Goal: Information Seeking & Learning: Learn about a topic

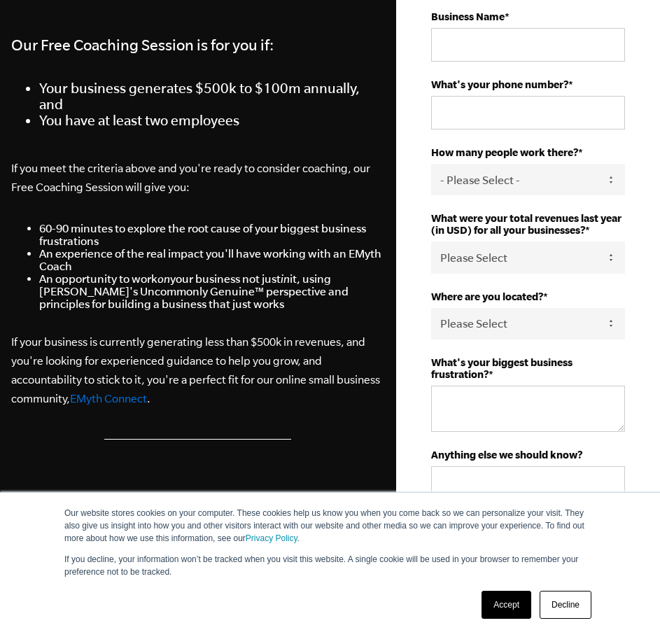
scroll to position [420, 0]
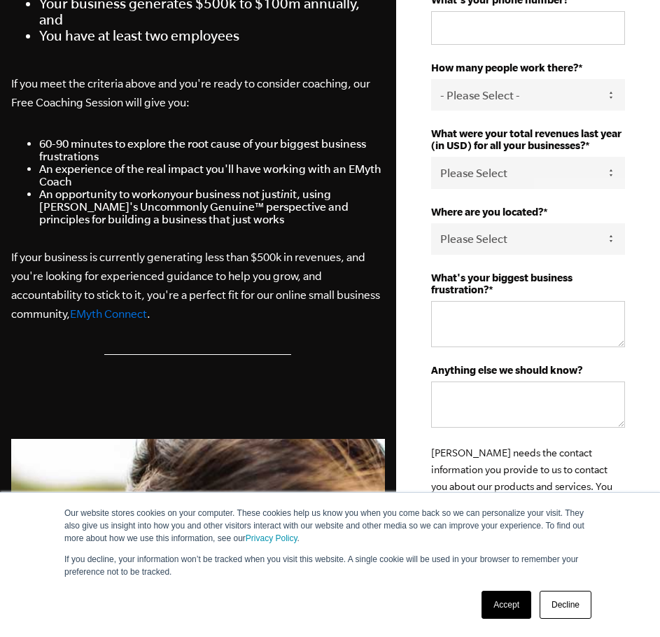
click at [557, 606] on link "Decline" at bounding box center [566, 605] width 52 height 28
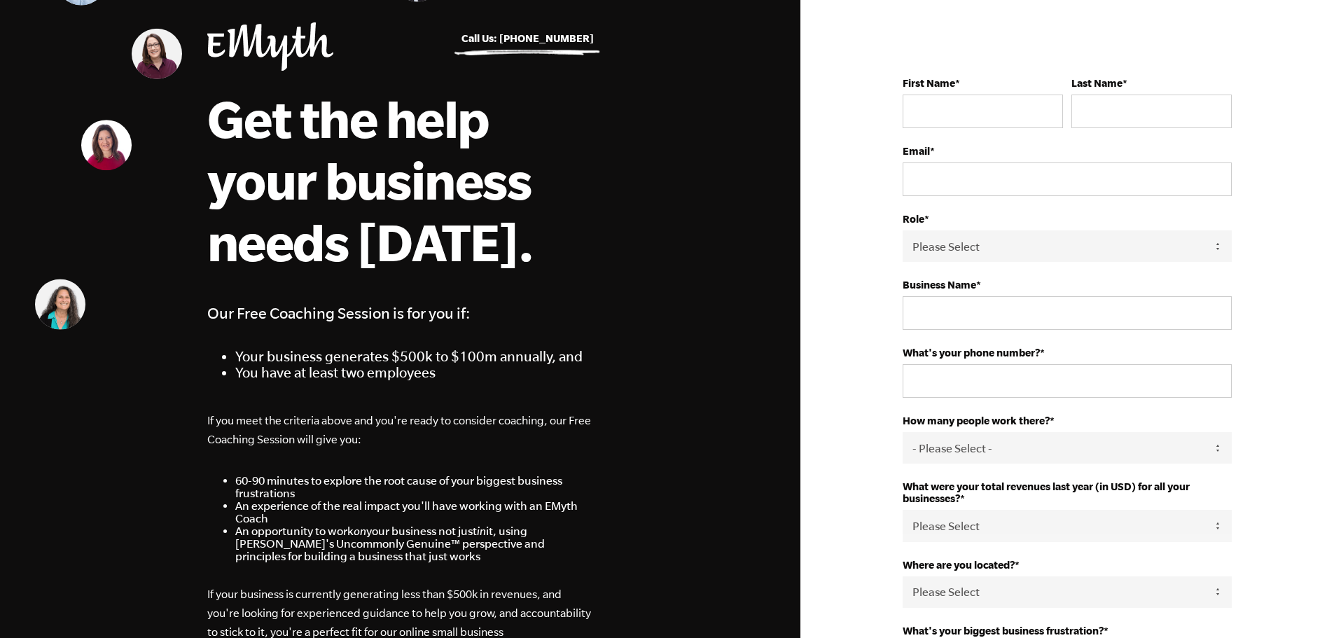
scroll to position [0, 0]
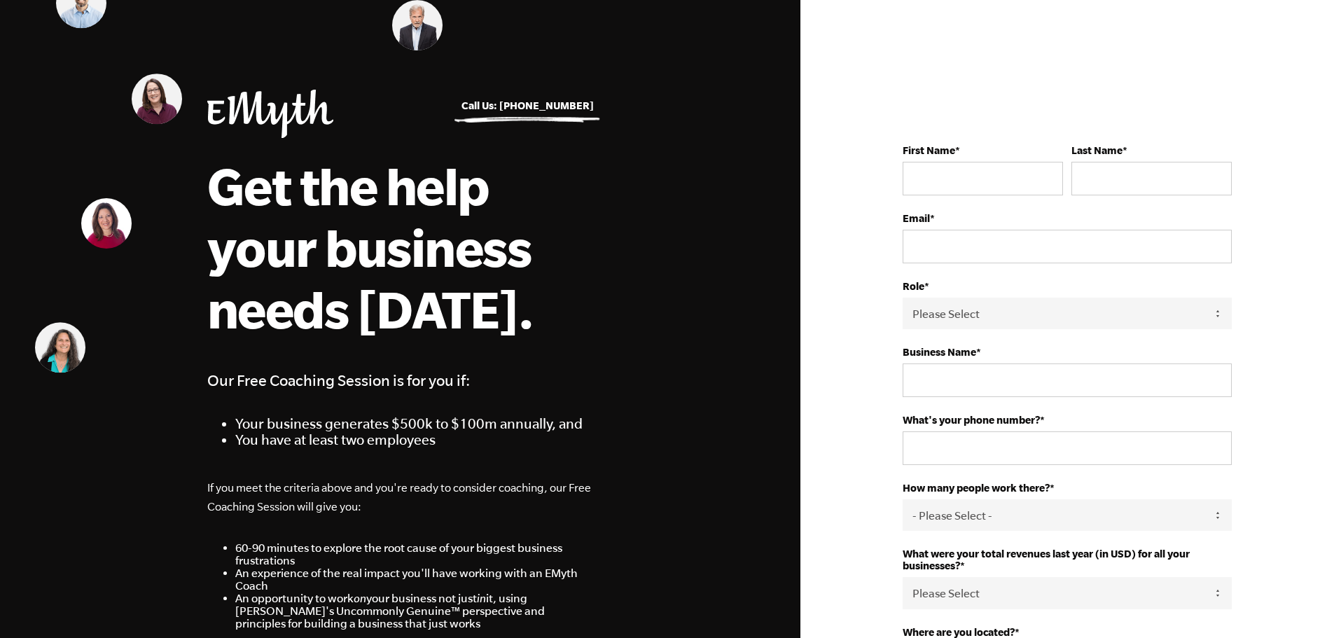
click at [246, 104] on img at bounding box center [270, 114] width 126 height 48
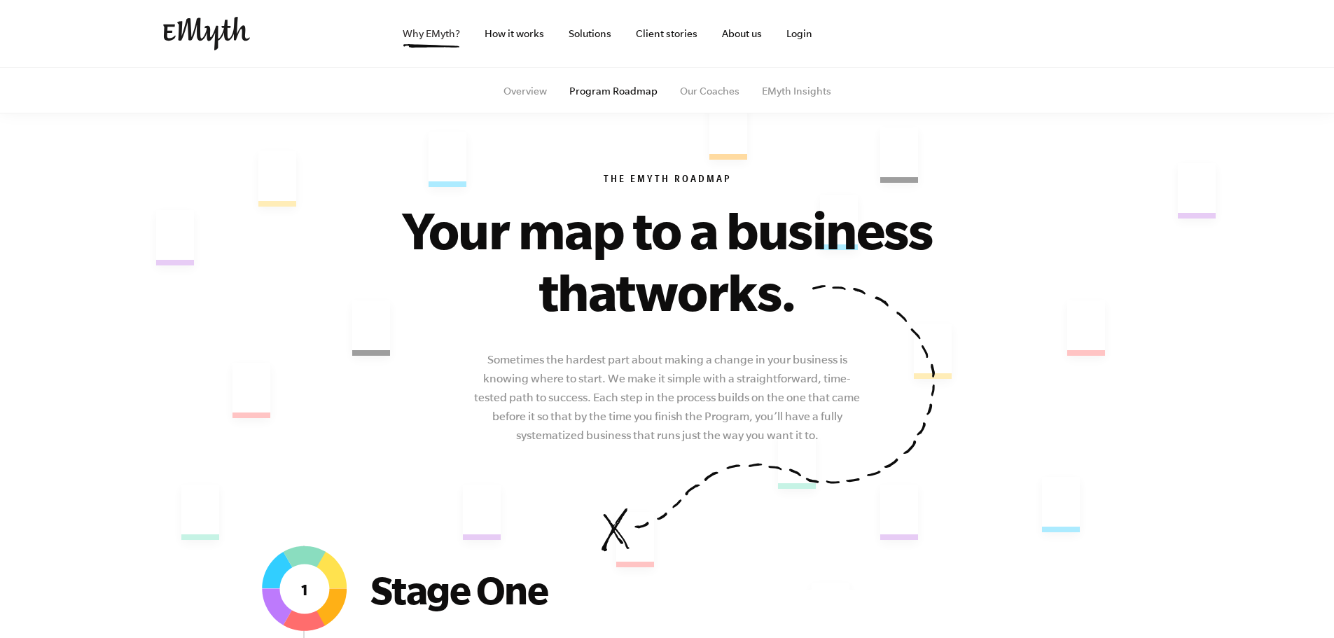
click at [436, 29] on link "Why EMyth?" at bounding box center [431, 33] width 80 height 67
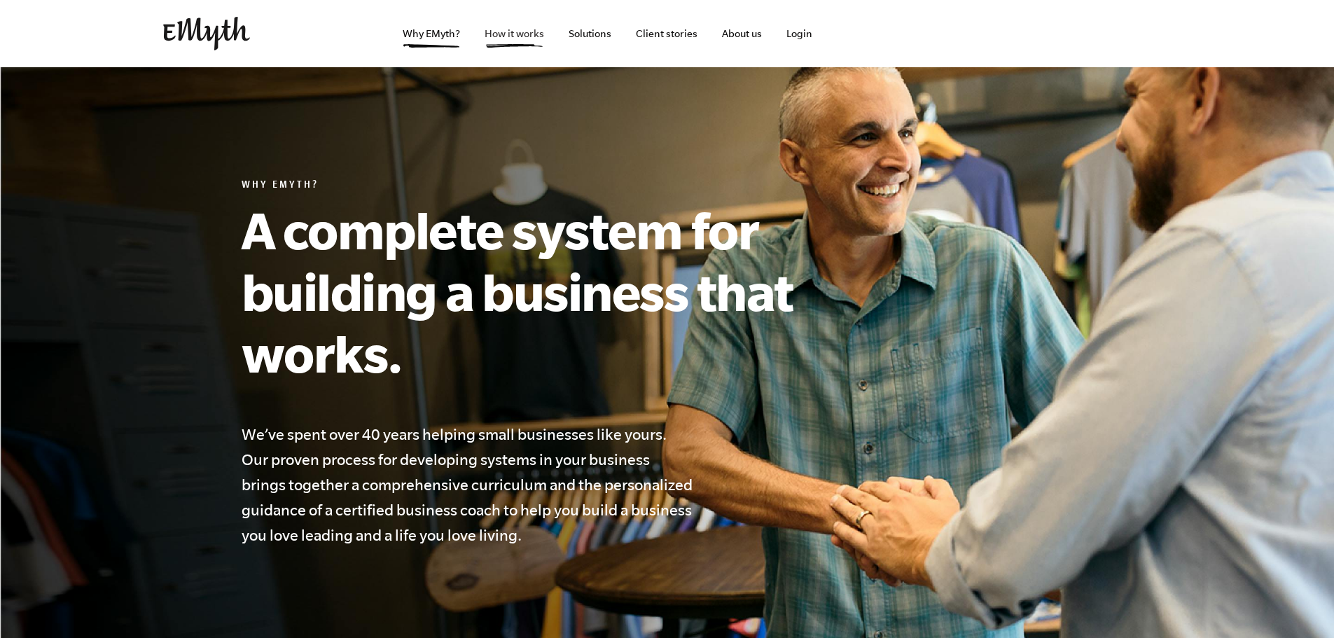
click at [511, 26] on link "How it works" at bounding box center [514, 33] width 82 height 67
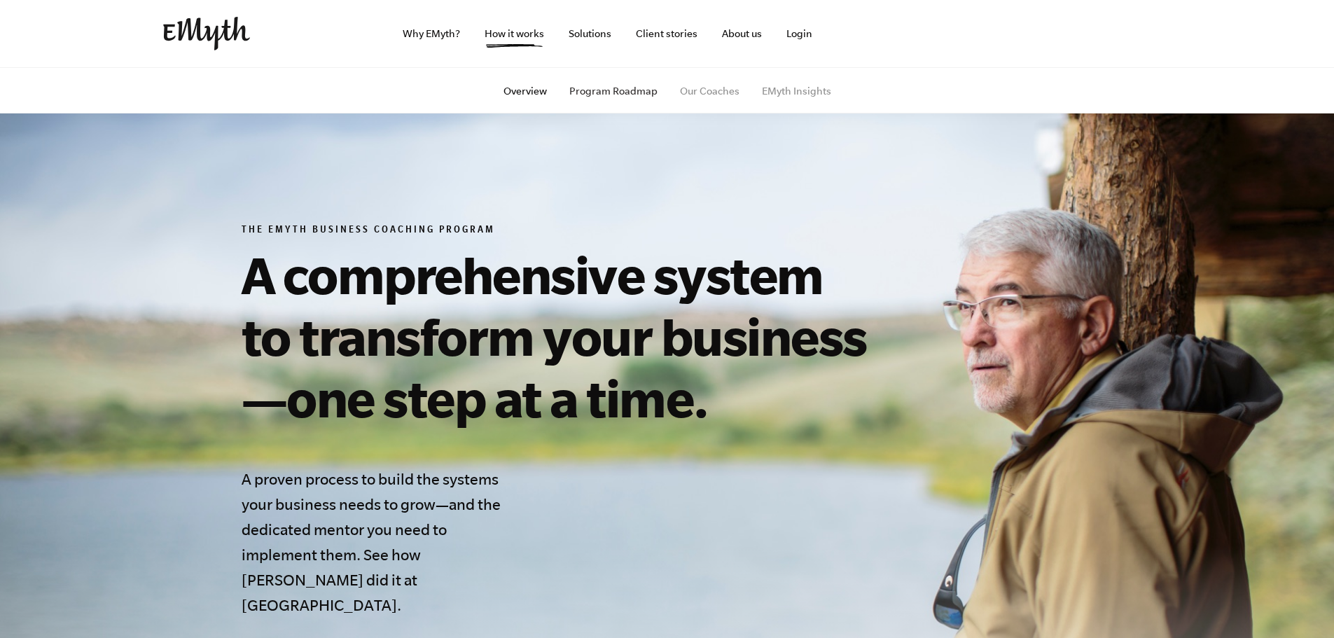
click at [628, 85] on link "Program Roadmap" at bounding box center [613, 90] width 88 height 11
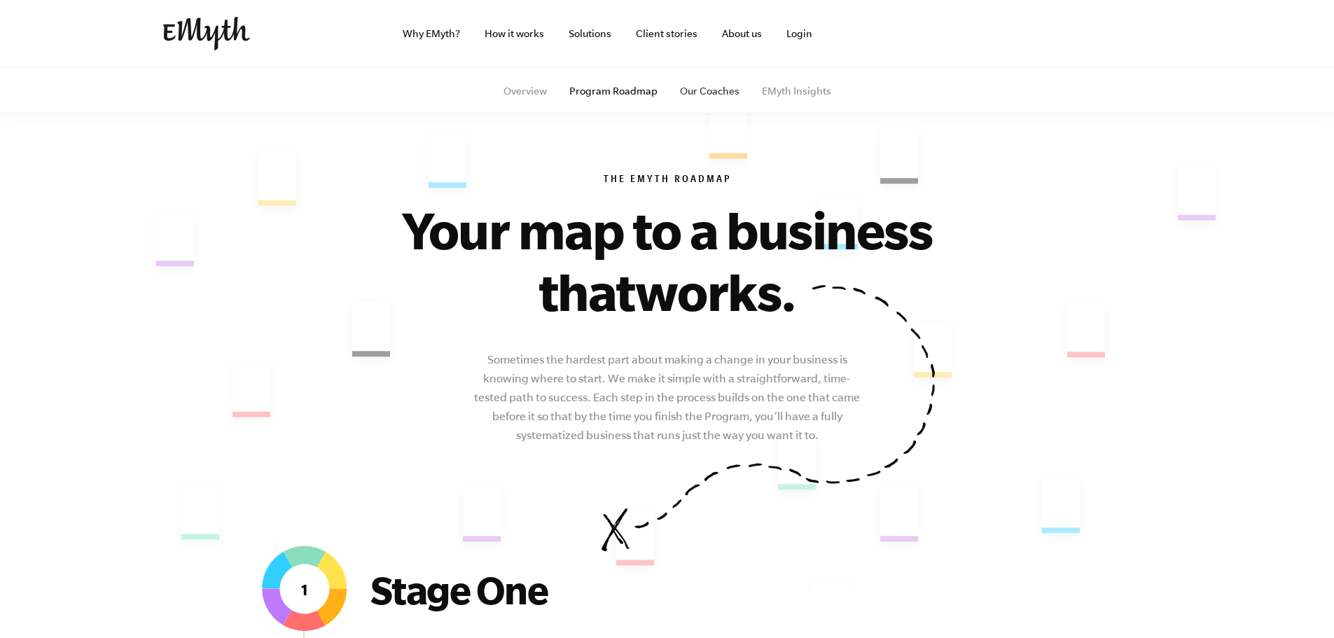
click at [704, 95] on link "Our Coaches" at bounding box center [710, 90] width 60 height 11
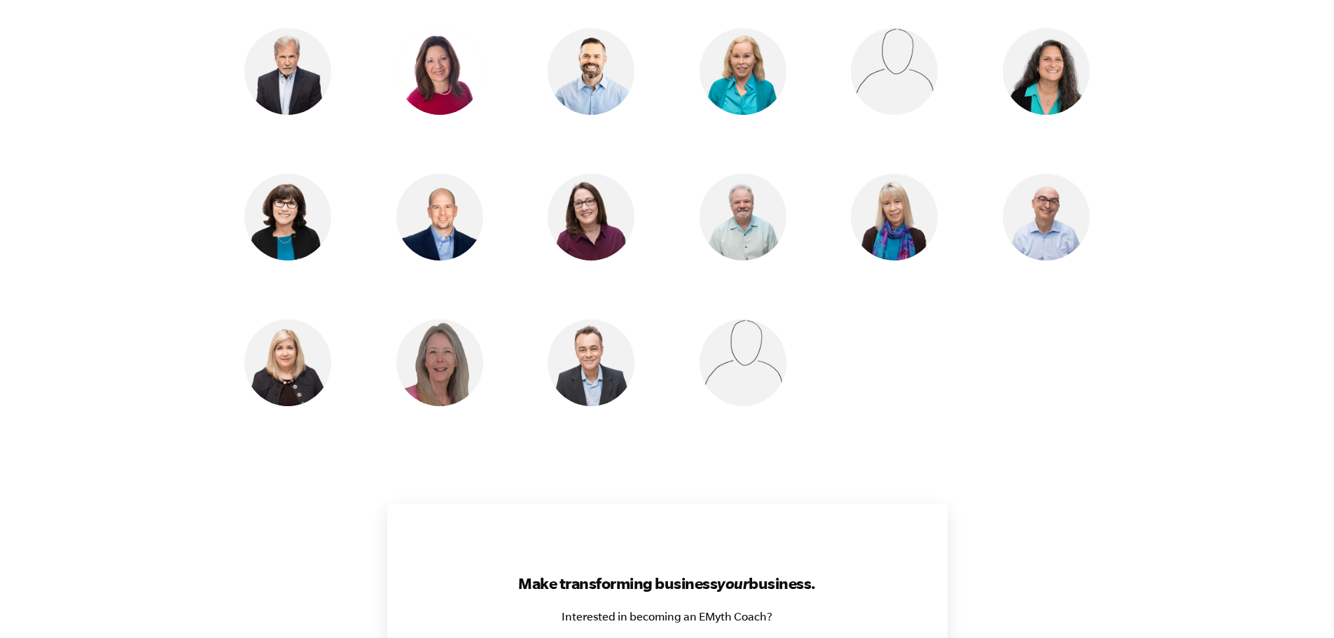
scroll to position [1471, 0]
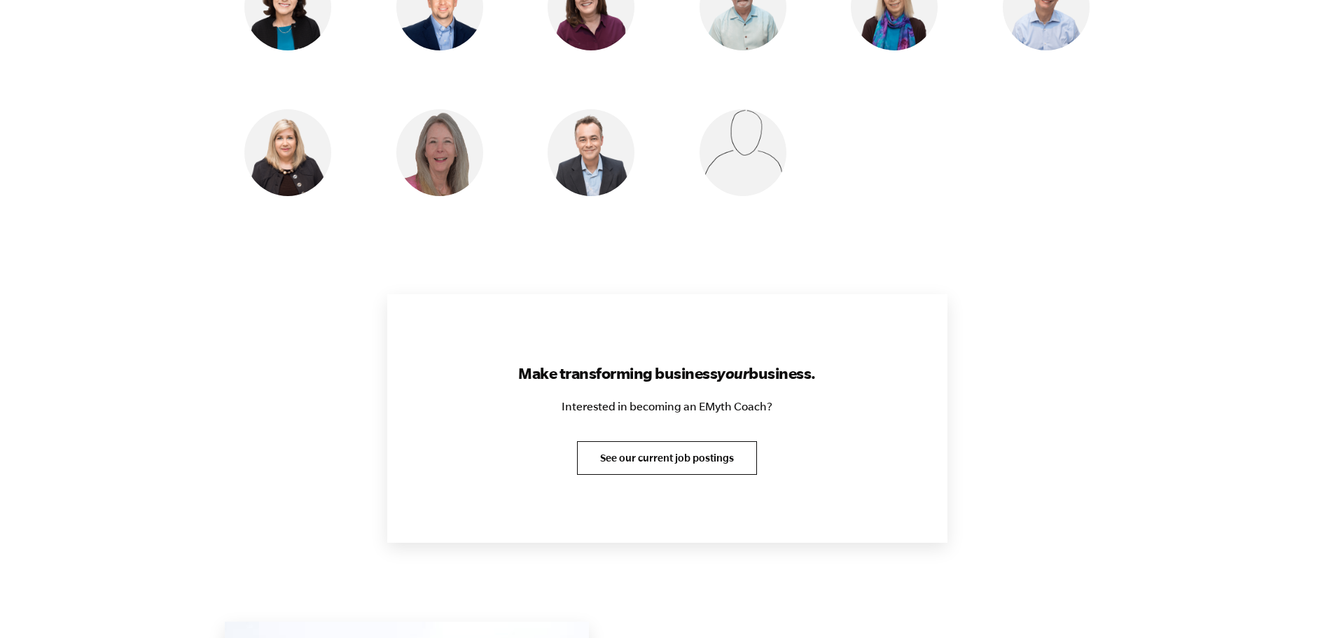
click at [705, 447] on link "See our current job postings" at bounding box center [667, 458] width 180 height 34
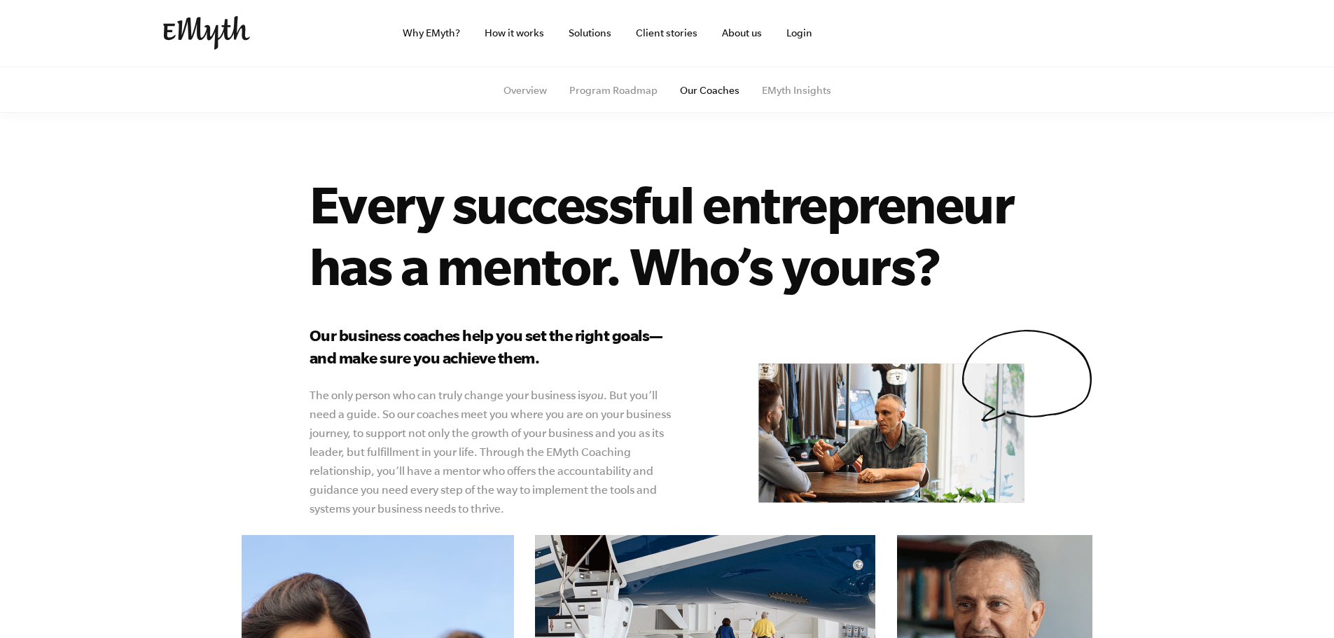
scroll to position [0, 0]
click at [637, 93] on link "Program Roadmap" at bounding box center [613, 90] width 88 height 11
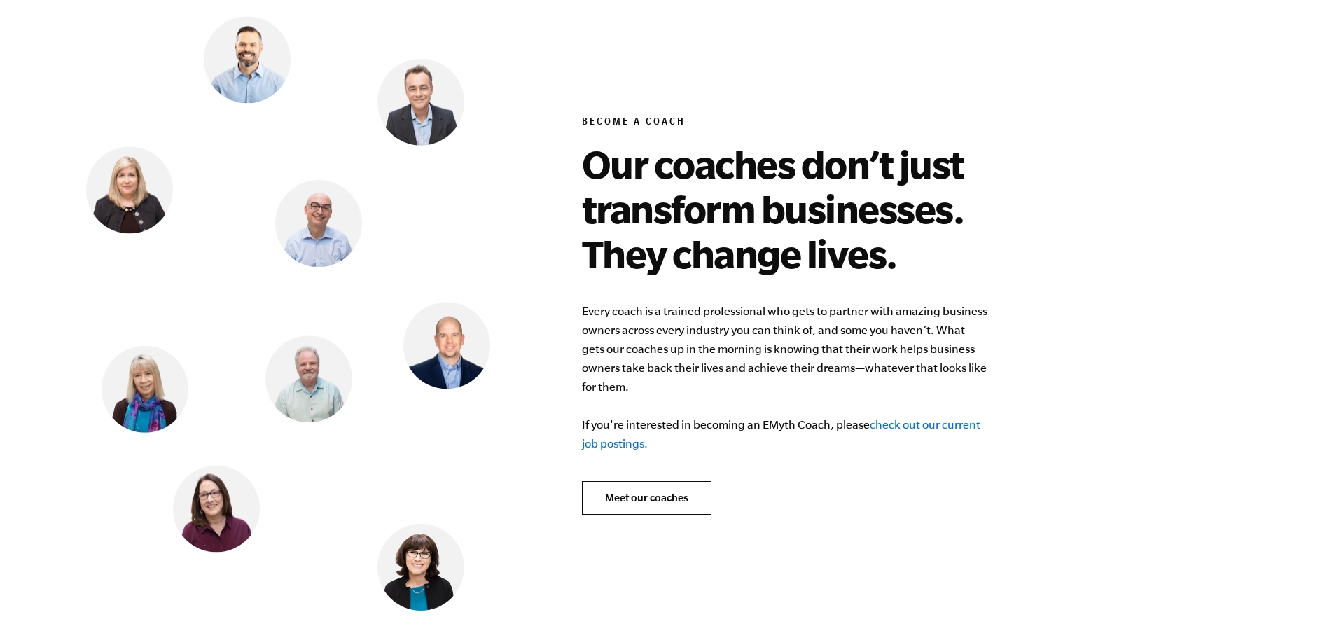
scroll to position [5314, 0]
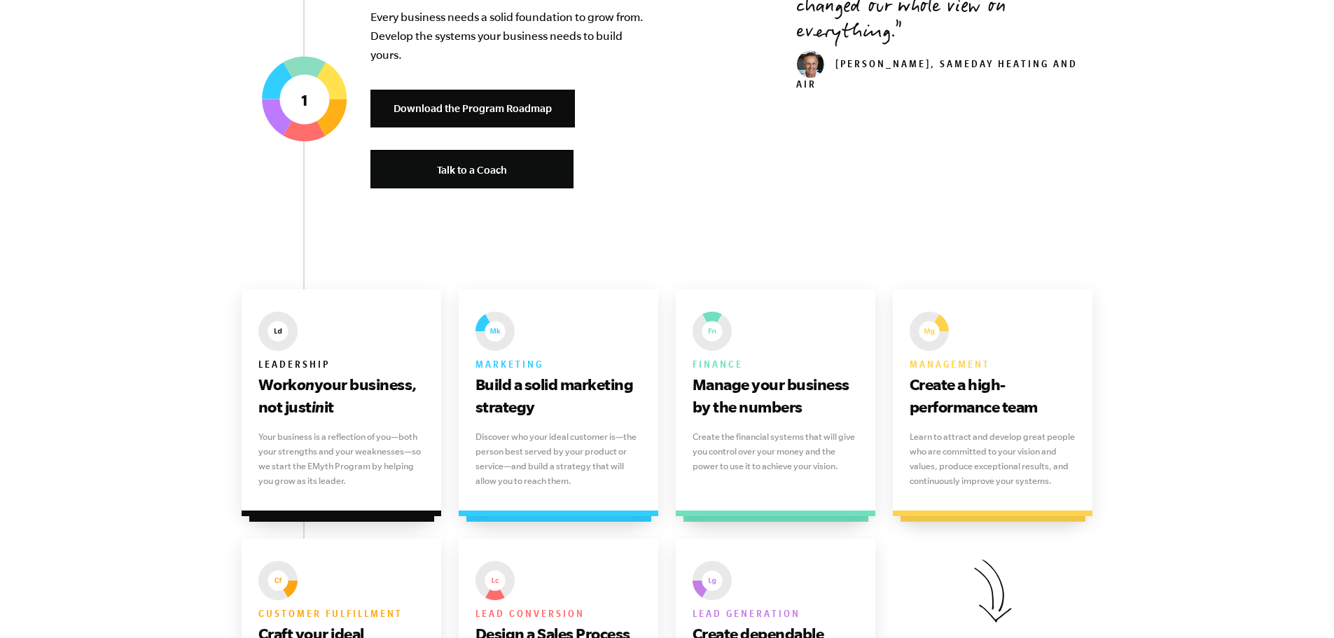
scroll to position [770, 0]
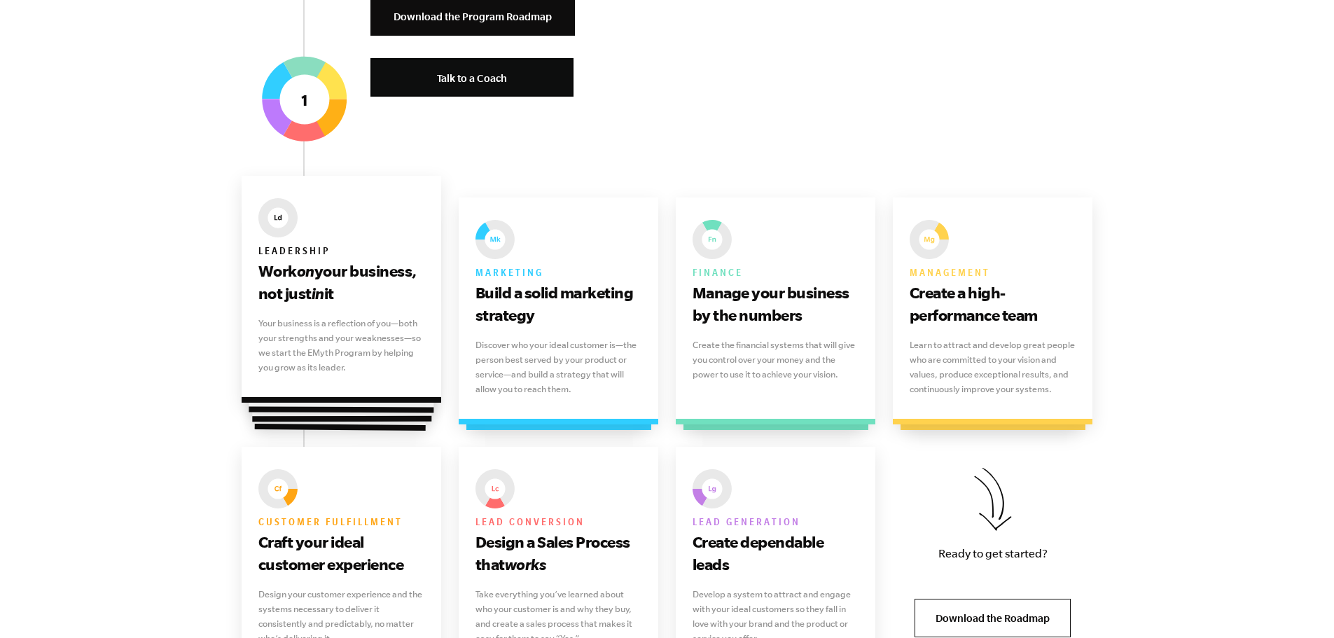
click at [329, 349] on p "Your business is a reflection of you—both your strengths and your weaknesses—so…" at bounding box center [341, 345] width 167 height 59
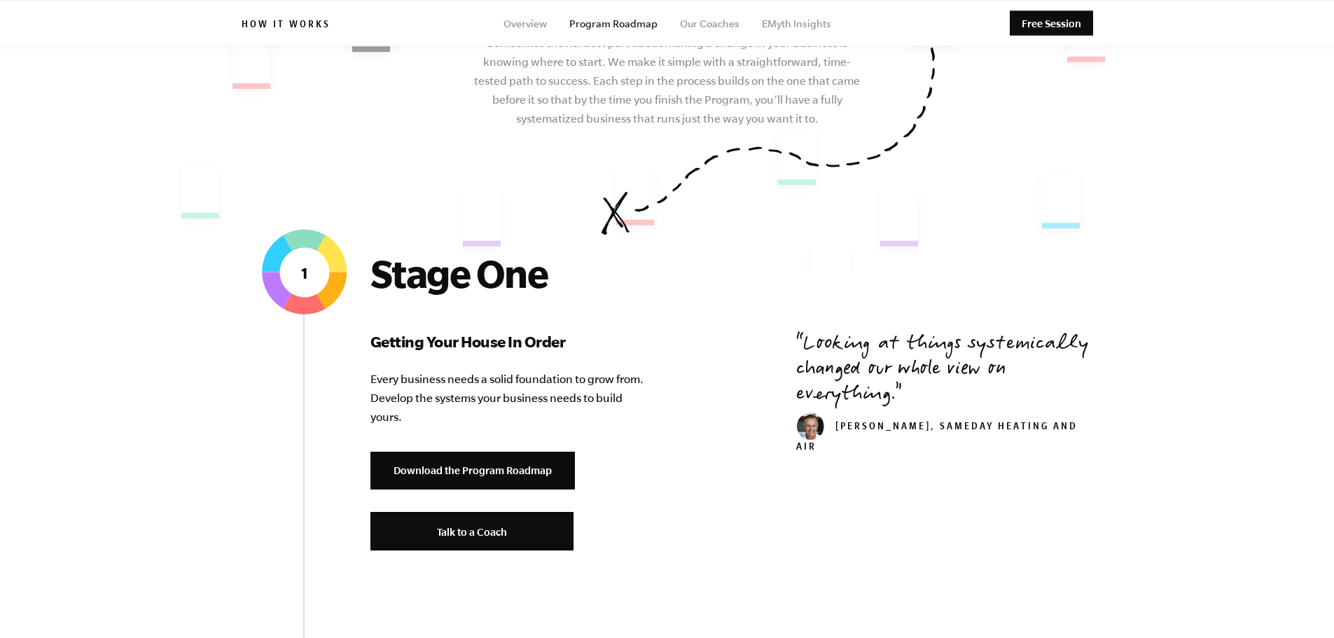
scroll to position [0, 0]
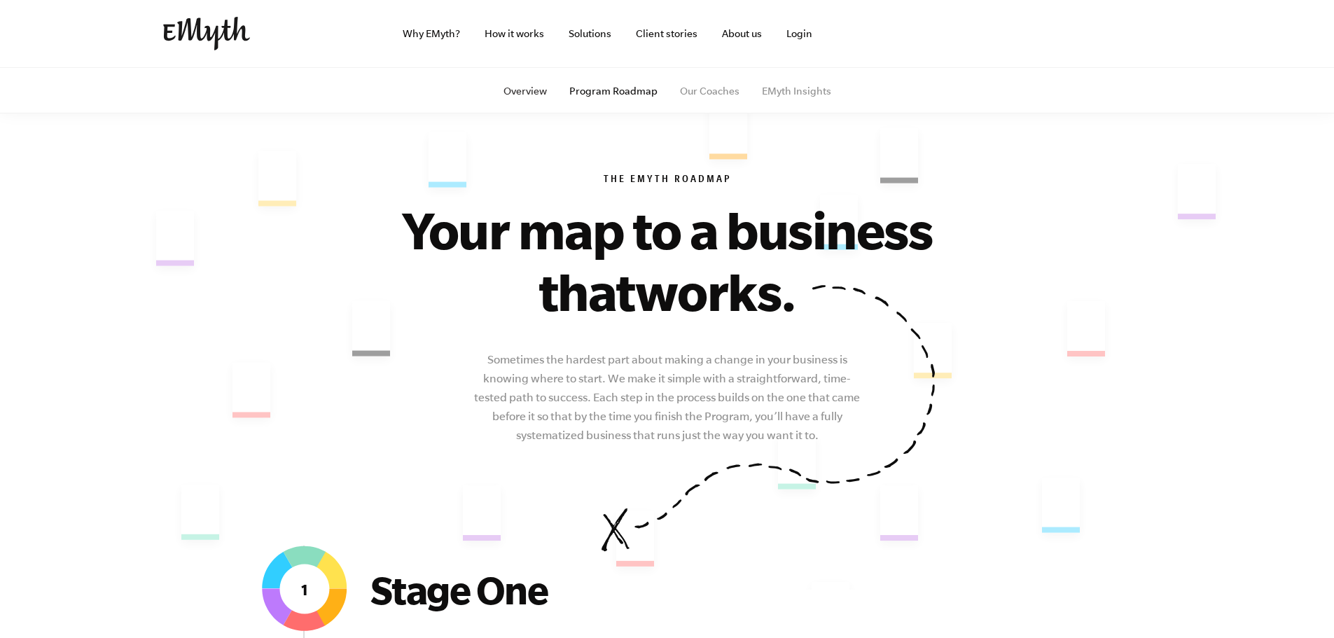
click at [529, 92] on link "Overview" at bounding box center [525, 90] width 43 height 11
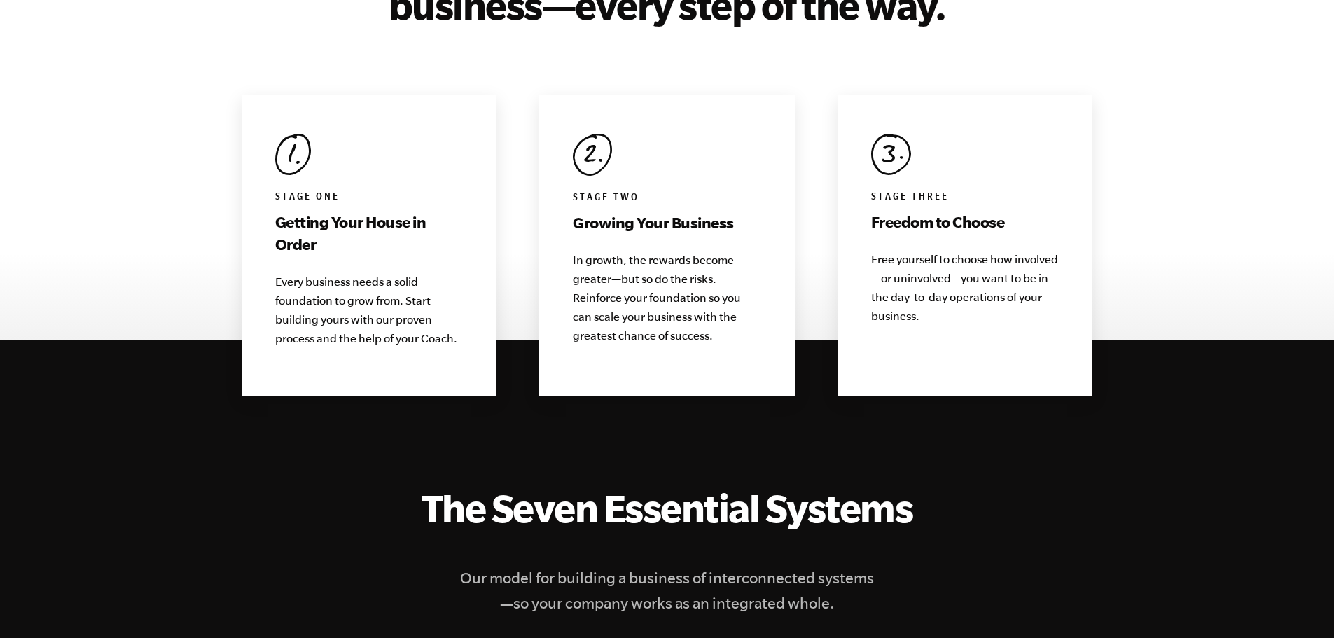
scroll to position [1401, 0]
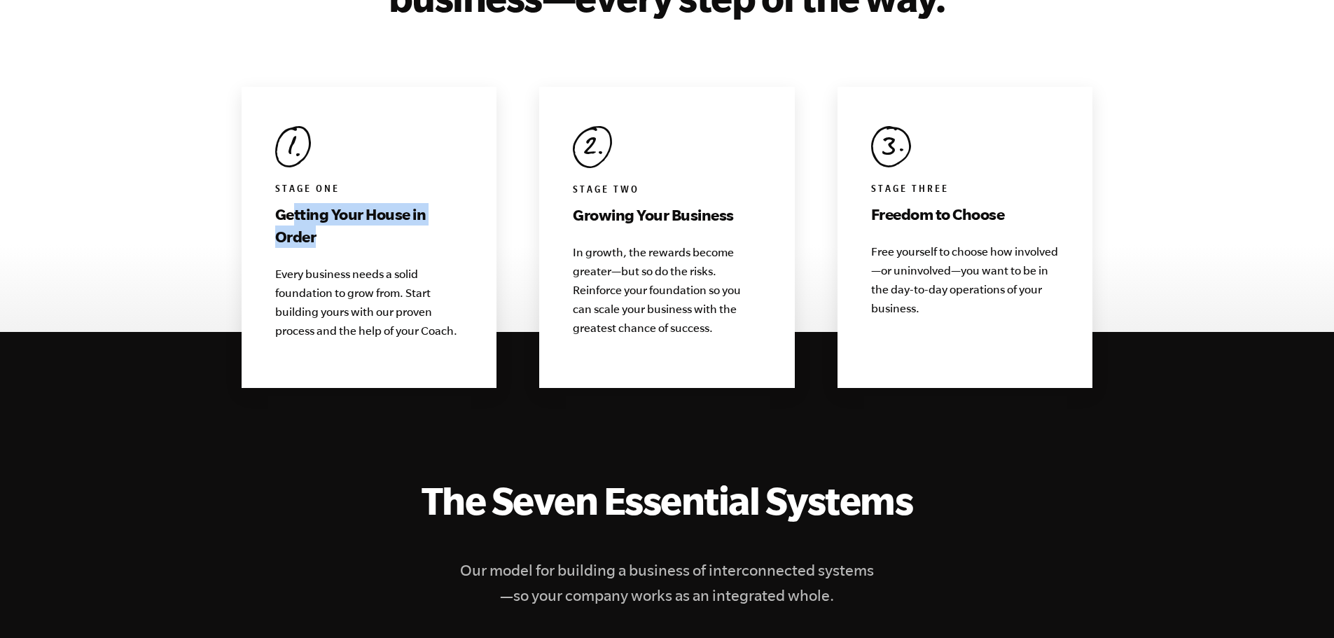
drag, startPoint x: 291, startPoint y: 188, endPoint x: 438, endPoint y: 204, distance: 148.6
click at [438, 204] on h3 "Getting Your House in Order" at bounding box center [369, 225] width 188 height 45
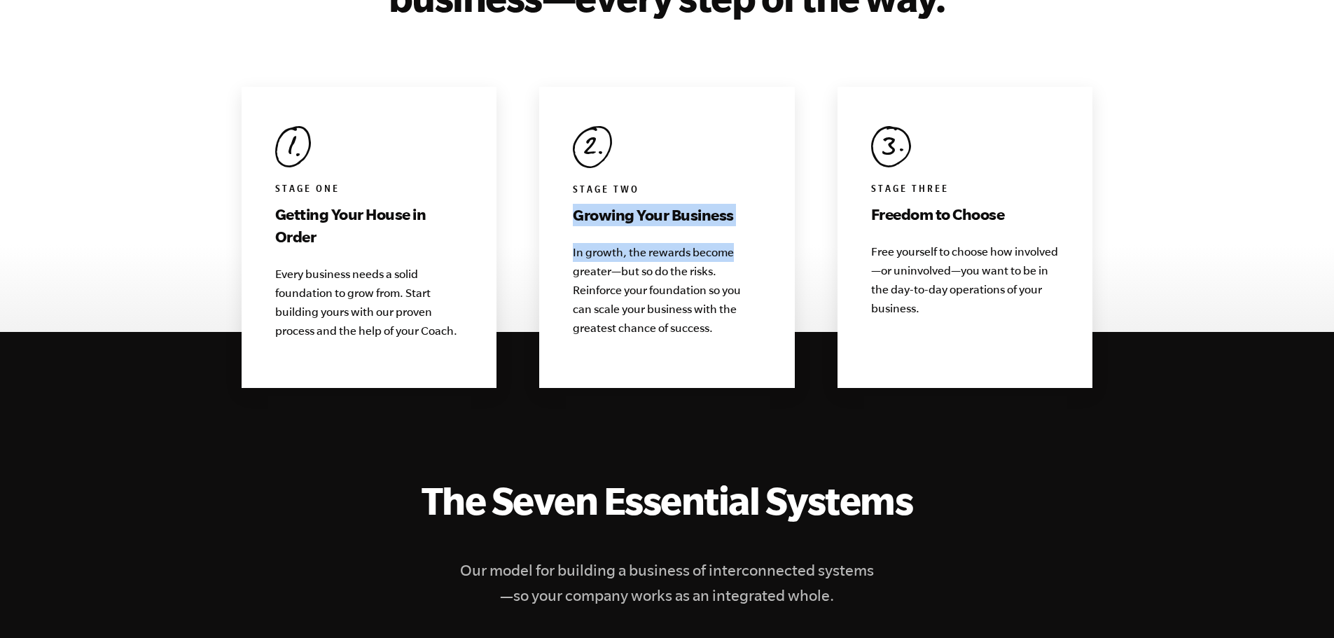
drag, startPoint x: 577, startPoint y: 196, endPoint x: 740, endPoint y: 202, distance: 163.3
click at [740, 202] on div "Stage Two Growing Your Business In growth, the rewards become greater—but so do…" at bounding box center [667, 237] width 256 height 301
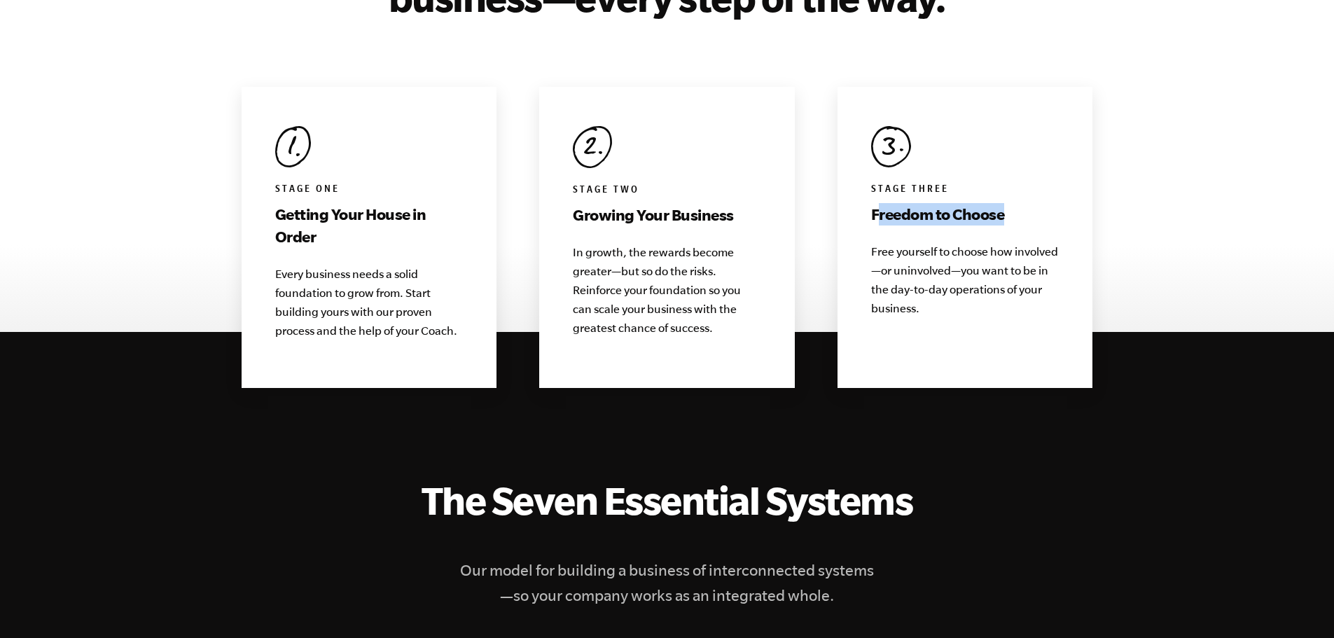
drag, startPoint x: 881, startPoint y: 186, endPoint x: 1094, endPoint y: 183, distance: 212.9
click at [1094, 183] on div "We're here for you and your business—every step of the way. Stage One Getting Y…" at bounding box center [667, 159] width 885 height 458
drag, startPoint x: 1126, startPoint y: 168, endPoint x: 1123, endPoint y: 176, distance: 8.9
click at [1125, 173] on section "We're here for you and your business—every step of the way. Stage One Getting Y…" at bounding box center [667, 159] width 1334 height 458
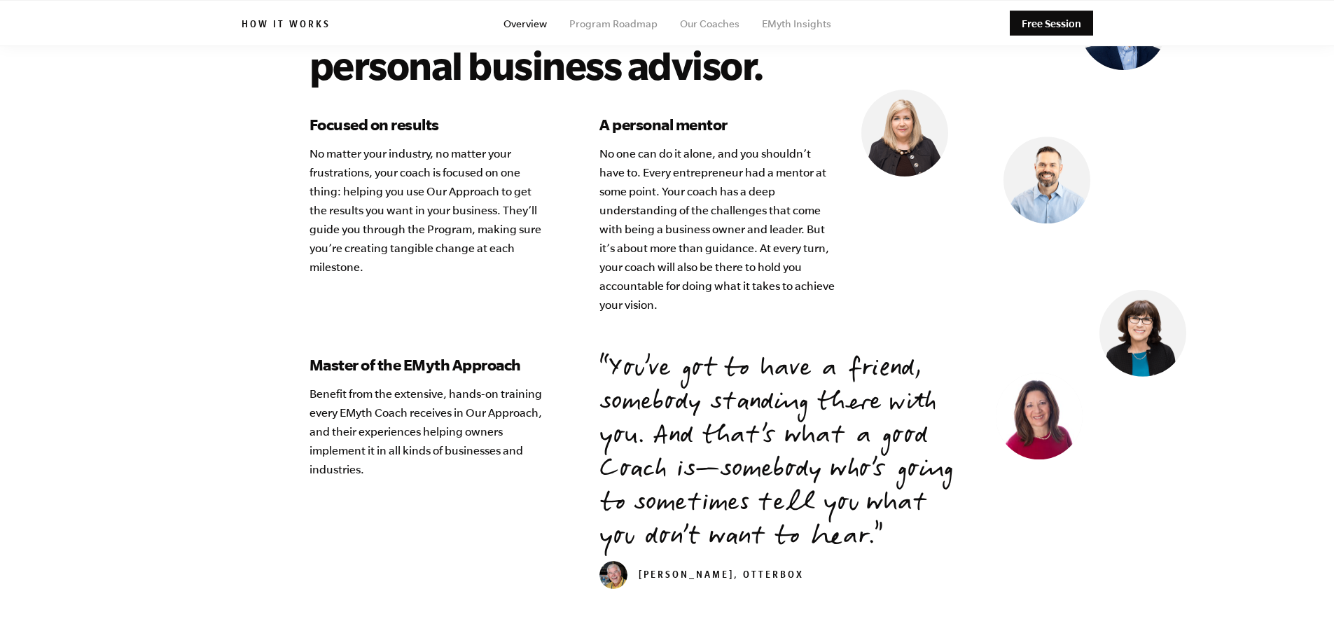
scroll to position [3688, 0]
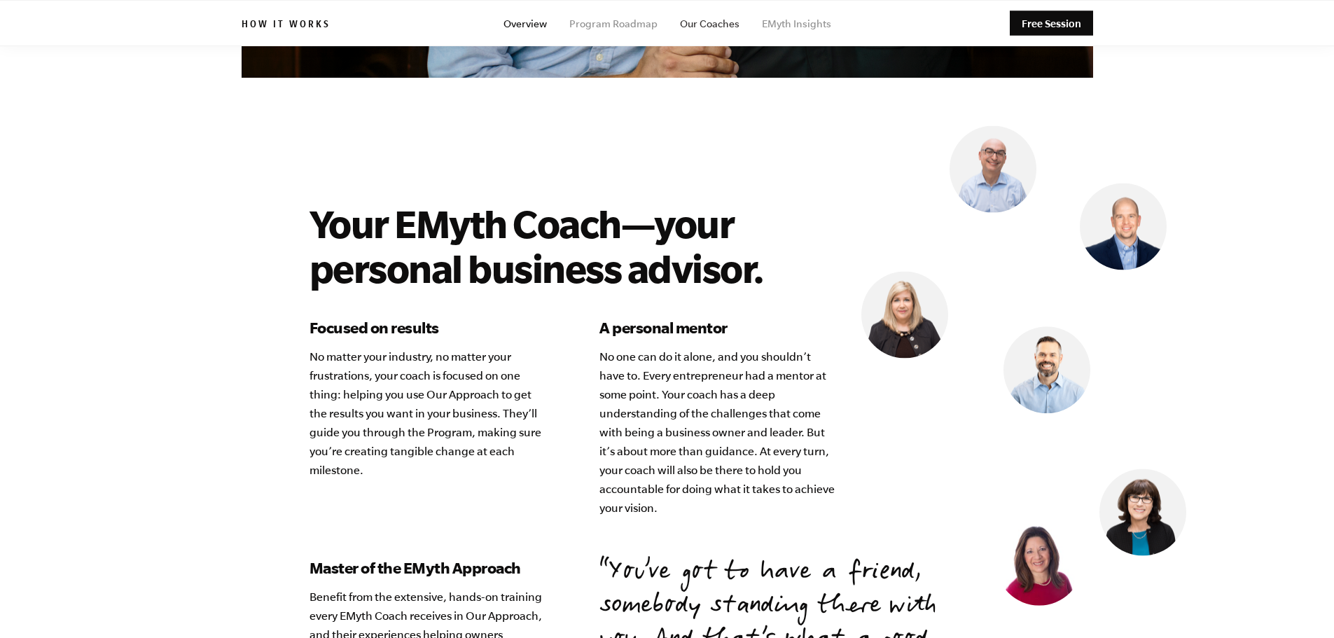
click at [721, 25] on link "Our Coaches" at bounding box center [710, 23] width 60 height 11
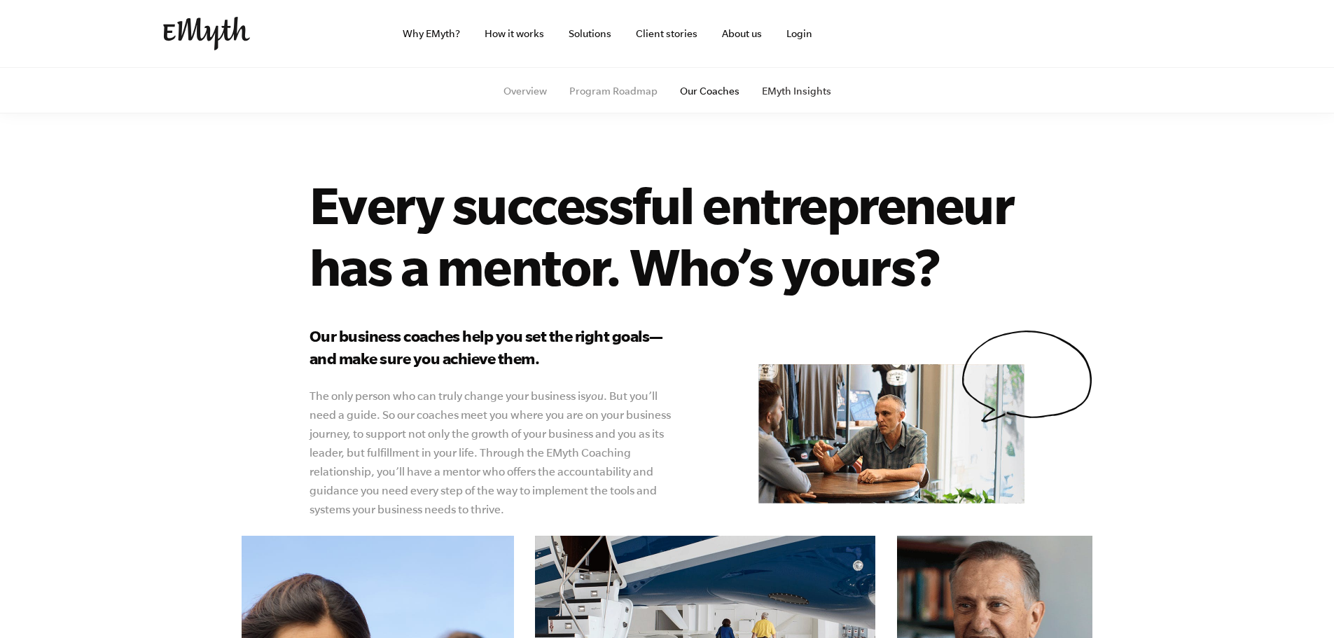
click at [779, 92] on link "EMyth Insights" at bounding box center [796, 90] width 69 height 11
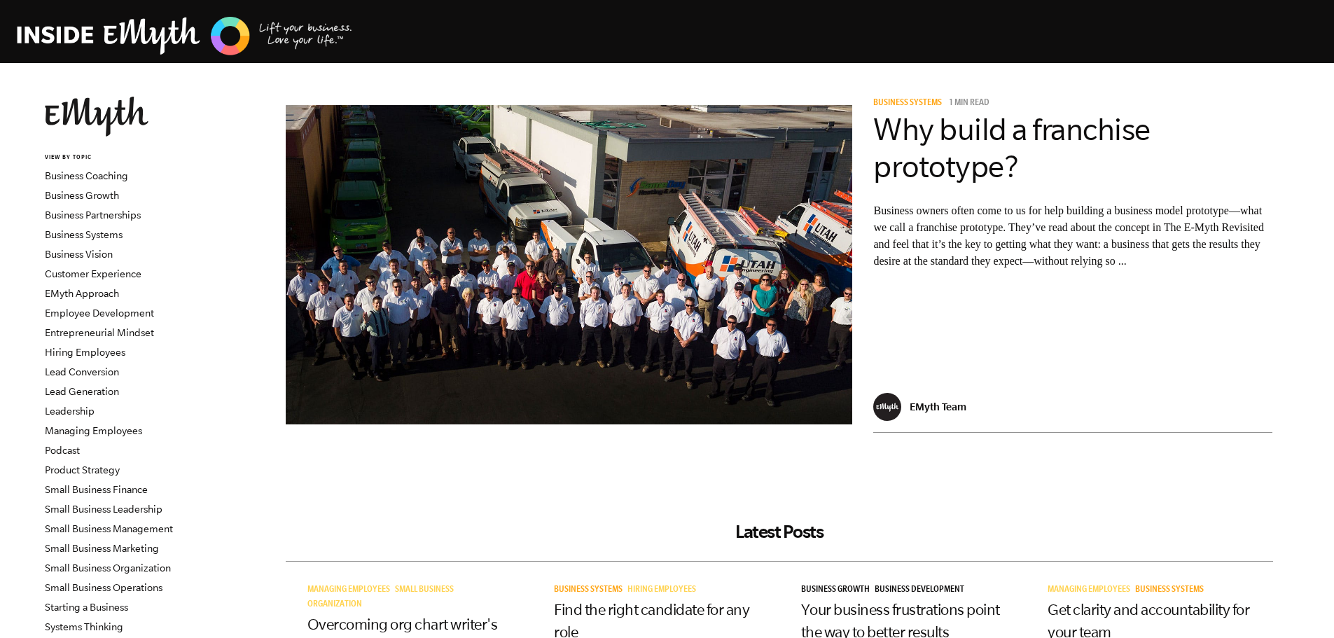
click at [68, 34] on img at bounding box center [185, 36] width 336 height 43
click at [298, 23] on img at bounding box center [185, 36] width 336 height 43
